Goal: Find specific page/section: Find specific page/section

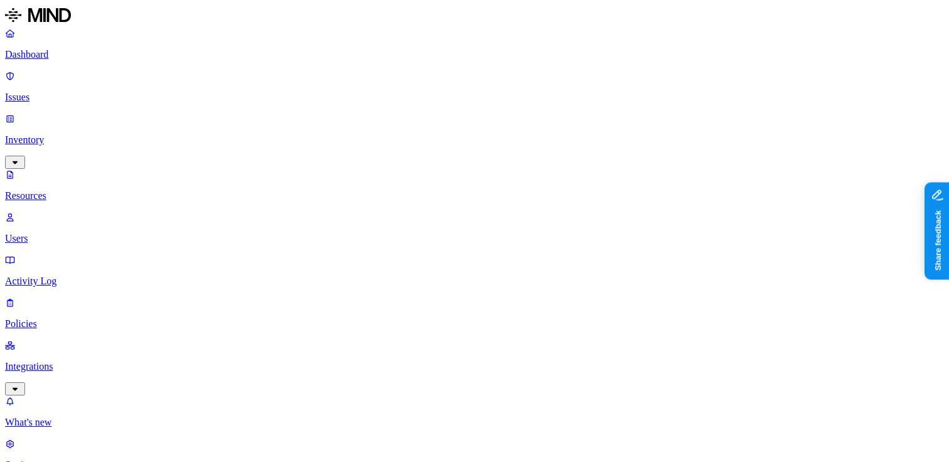
click at [52, 196] on div "Dashboard Issues Inventory Resources Users Activity Log Policies Integrations" at bounding box center [474, 212] width 939 height 368
click at [59, 318] on p "Policies" at bounding box center [474, 323] width 939 height 11
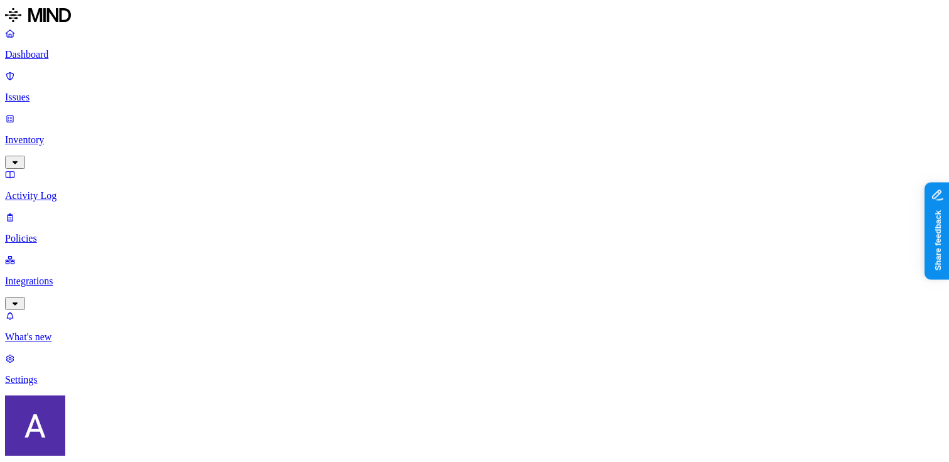
paste input "/client_test.go"
type input "/"
paste input "valid key detected in resource"
type input "valid key detected in resource"
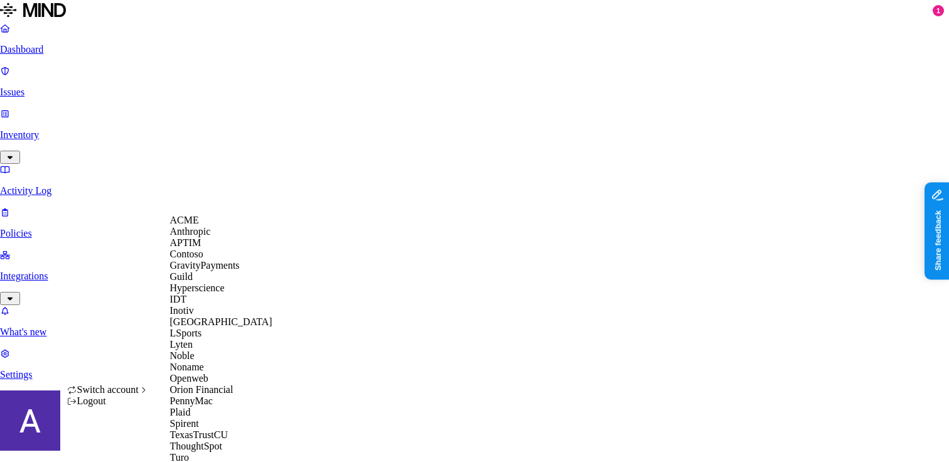
click at [127, 395] on span "Switch account" at bounding box center [108, 389] width 62 height 11
